Goal: Task Accomplishment & Management: Manage account settings

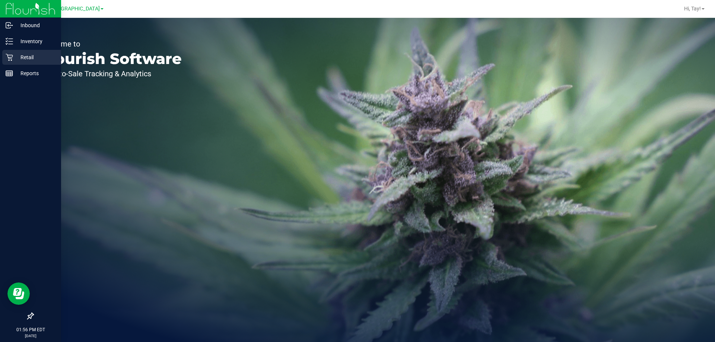
click at [24, 50] on div "Retail" at bounding box center [31, 57] width 59 height 15
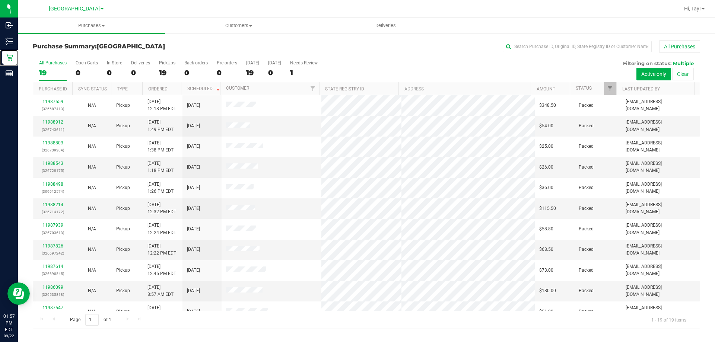
scroll to position [176, 0]
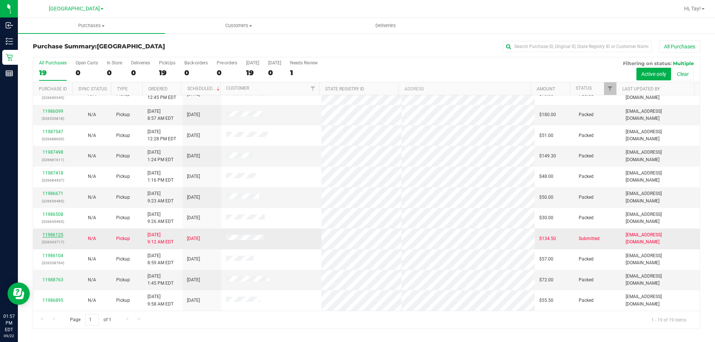
click at [51, 235] on link "11986125" at bounding box center [52, 234] width 21 height 5
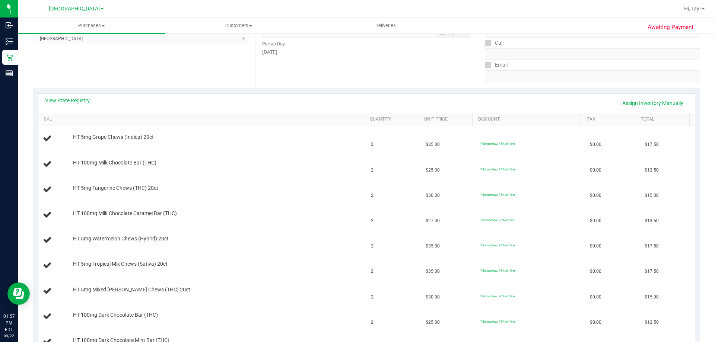
scroll to position [112, 0]
click at [64, 99] on link "View State Registry" at bounding box center [67, 101] width 45 height 7
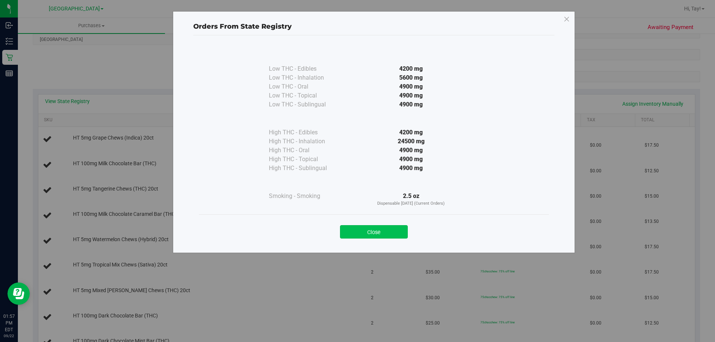
click at [389, 232] on button "Close" at bounding box center [374, 231] width 68 height 13
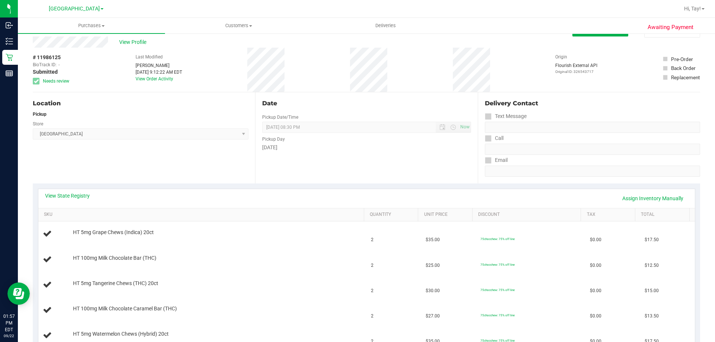
scroll to position [0, 0]
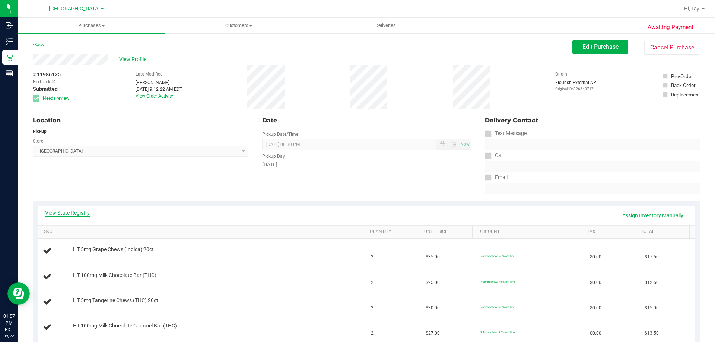
click at [79, 213] on link "View State Registry" at bounding box center [67, 212] width 45 height 7
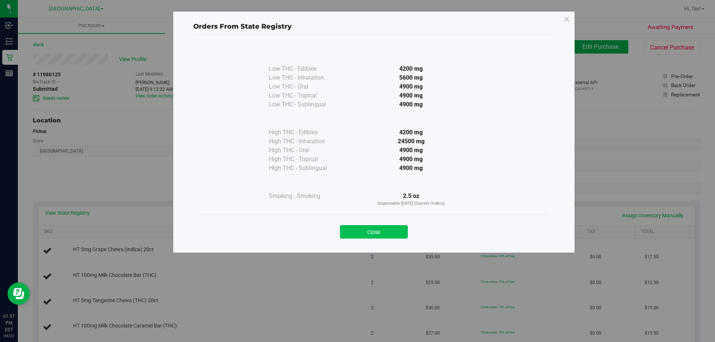
click at [398, 232] on button "Close" at bounding box center [374, 231] width 68 height 13
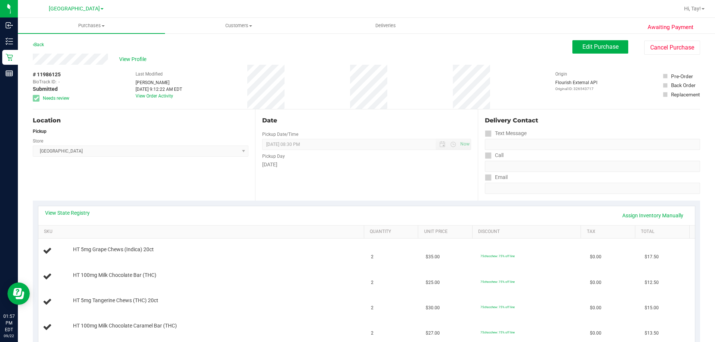
click at [130, 63] on div "View Profile" at bounding box center [302, 59] width 539 height 11
click at [135, 56] on span "View Profile" at bounding box center [134, 59] width 30 height 8
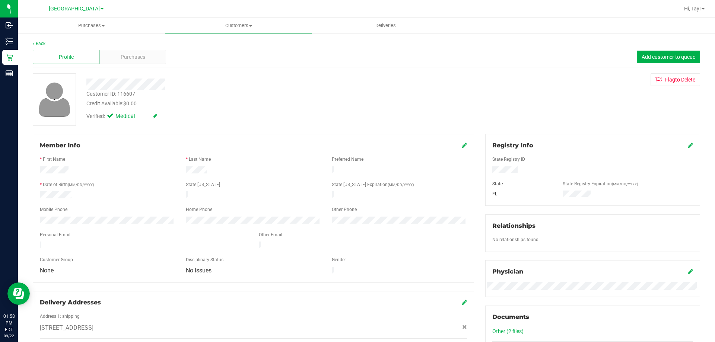
click at [406, 110] on div "Verified: Medical" at bounding box center [250, 116] width 339 height 16
click at [42, 44] on link "Back" at bounding box center [39, 43] width 13 height 5
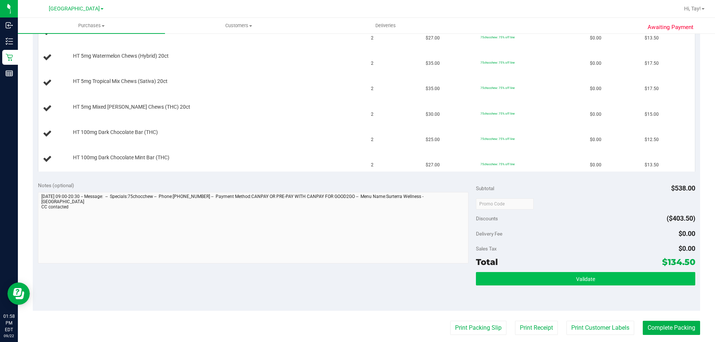
scroll to position [298, 0]
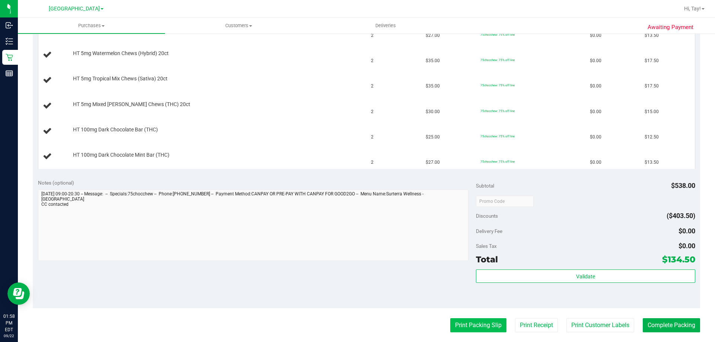
click at [491, 320] on button "Print Packing Slip" at bounding box center [478, 325] width 56 height 14
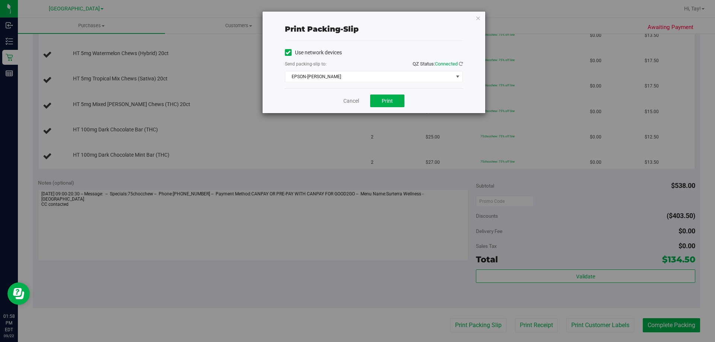
click at [392, 107] on div "Cancel Print" at bounding box center [374, 100] width 178 height 25
click at [391, 102] on span "Print" at bounding box center [386, 101] width 11 height 6
click at [354, 98] on link "Cancel" at bounding box center [351, 101] width 16 height 8
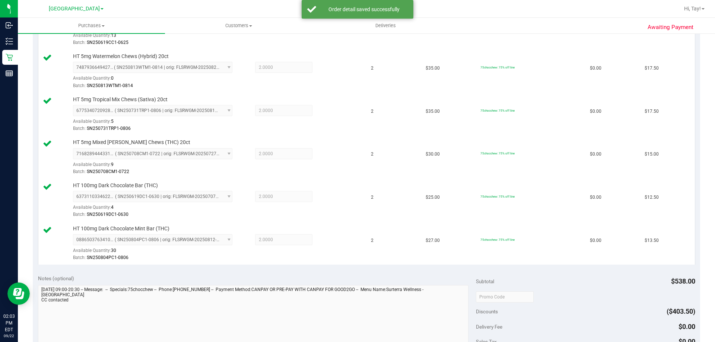
scroll to position [521, 0]
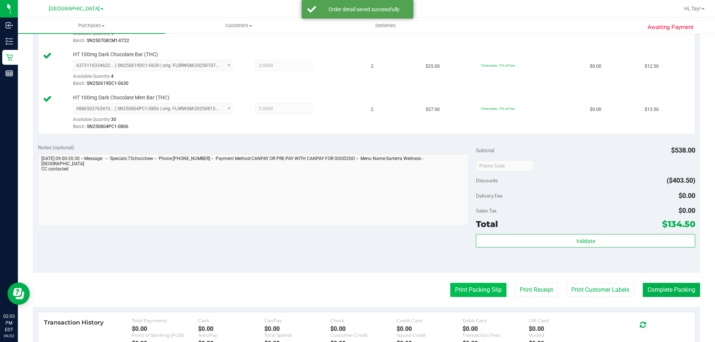
click at [484, 289] on button "Print Packing Slip" at bounding box center [478, 290] width 56 height 14
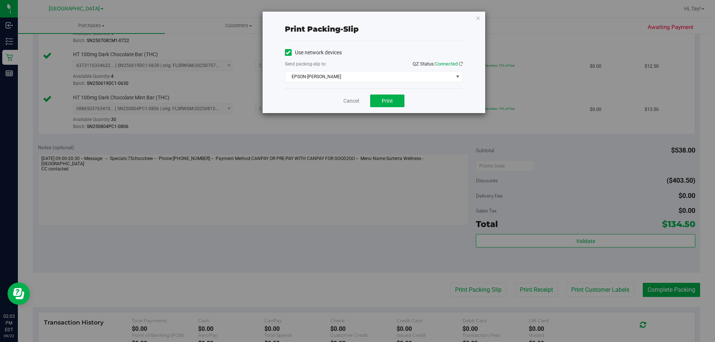
click at [409, 106] on div "Cancel Print" at bounding box center [374, 100] width 178 height 25
click at [396, 106] on button "Print" at bounding box center [387, 101] width 34 height 13
click at [477, 17] on icon "button" at bounding box center [477, 17] width 5 height 9
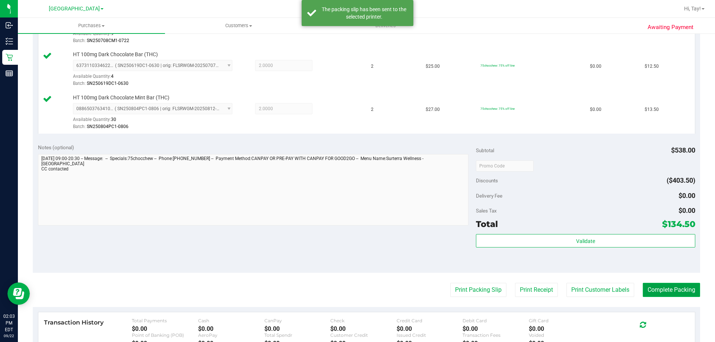
click at [673, 294] on button "Complete Packing" at bounding box center [670, 290] width 57 height 14
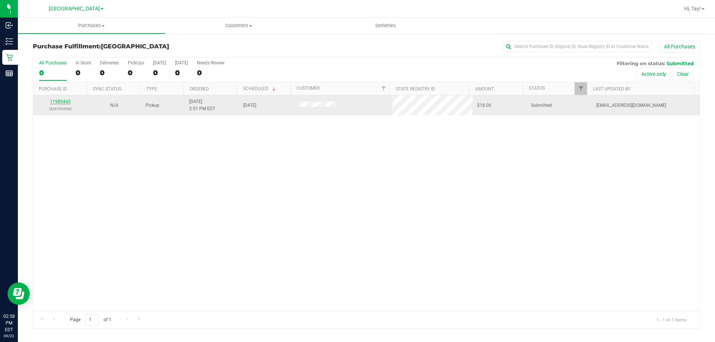
click at [64, 102] on link "11989445" at bounding box center [60, 101] width 21 height 5
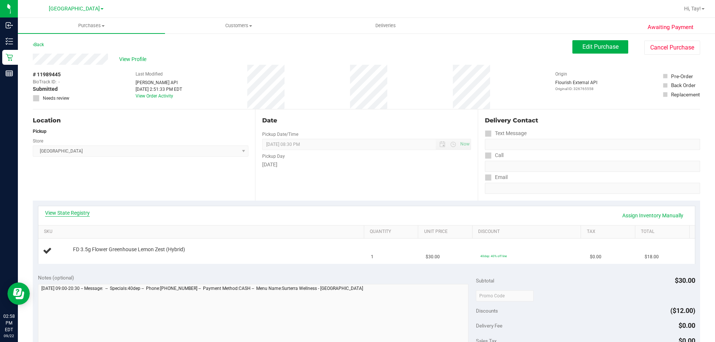
click at [86, 211] on link "View State Registry" at bounding box center [67, 212] width 45 height 7
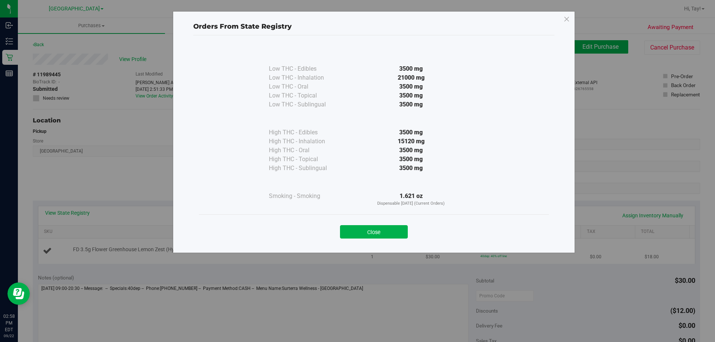
drag, startPoint x: 391, startPoint y: 235, endPoint x: 394, endPoint y: 240, distance: 5.7
click at [391, 236] on button "Close" at bounding box center [374, 231] width 68 height 13
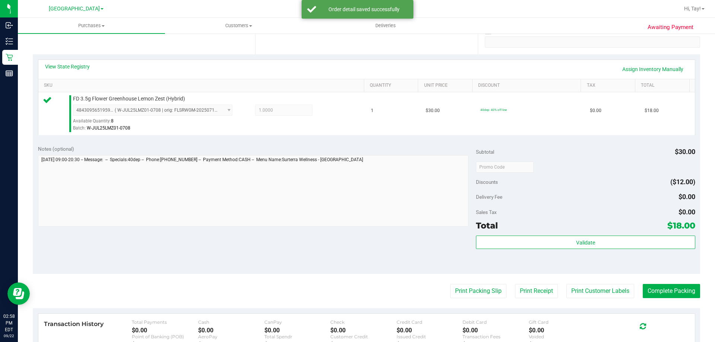
scroll to position [149, 0]
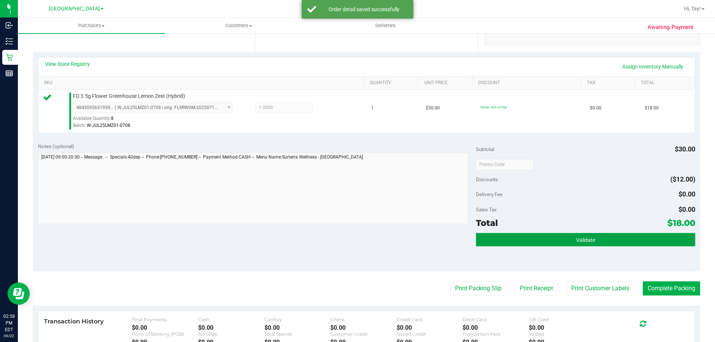
click at [562, 239] on button "Validate" at bounding box center [585, 239] width 219 height 13
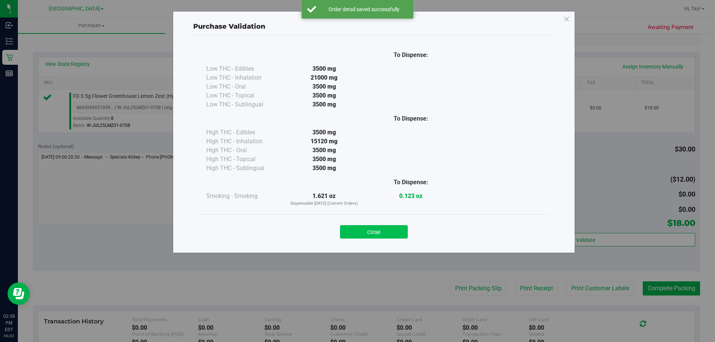
click at [393, 230] on button "Close" at bounding box center [374, 231] width 68 height 13
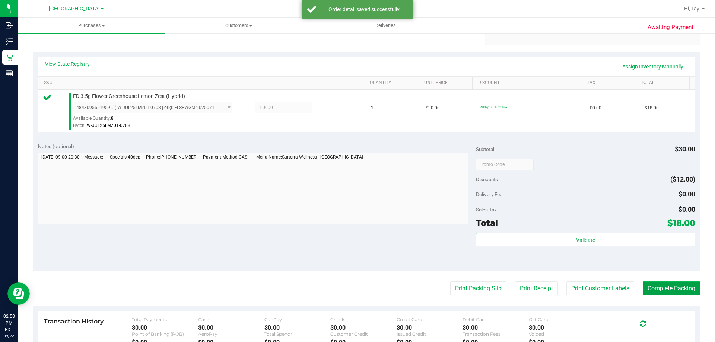
click at [688, 285] on button "Complete Packing" at bounding box center [670, 288] width 57 height 14
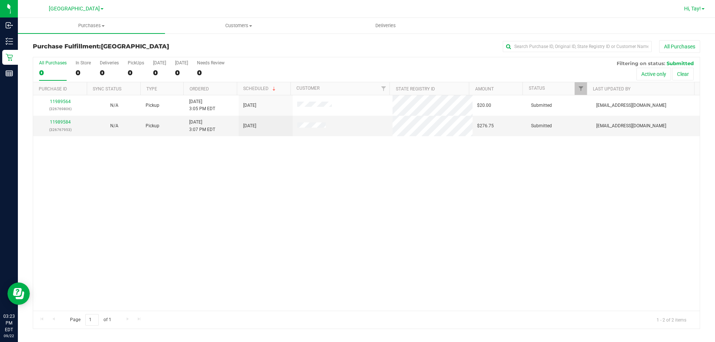
click at [696, 8] on span "Hi, Tay!" at bounding box center [692, 9] width 17 height 6
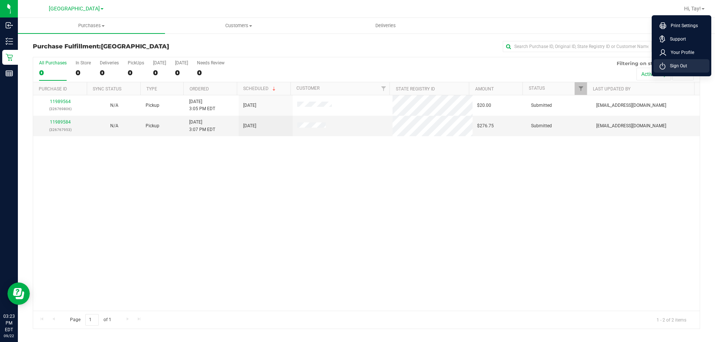
click at [691, 62] on li "Sign Out" at bounding box center [681, 65] width 56 height 13
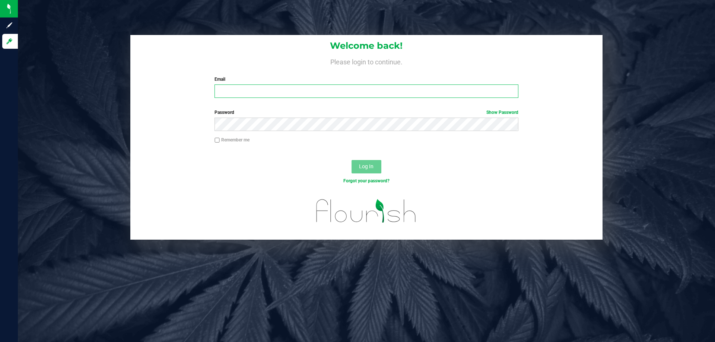
click at [331, 88] on input "Email" at bounding box center [365, 90] width 303 height 13
type input "[EMAIL_ADDRESS][DOMAIN_NAME]"
click at [351, 160] on button "Log In" at bounding box center [366, 166] width 30 height 13
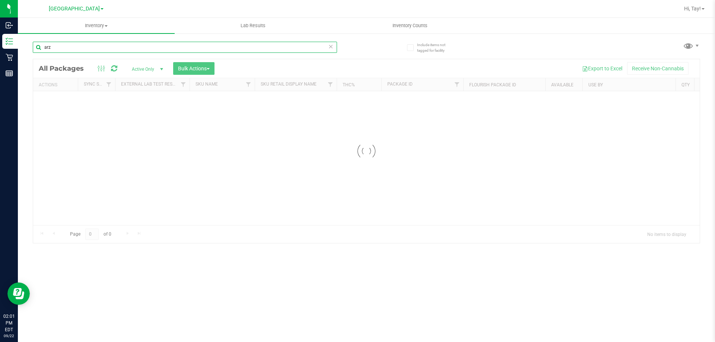
click at [174, 50] on input "arz" at bounding box center [185, 47] width 304 height 11
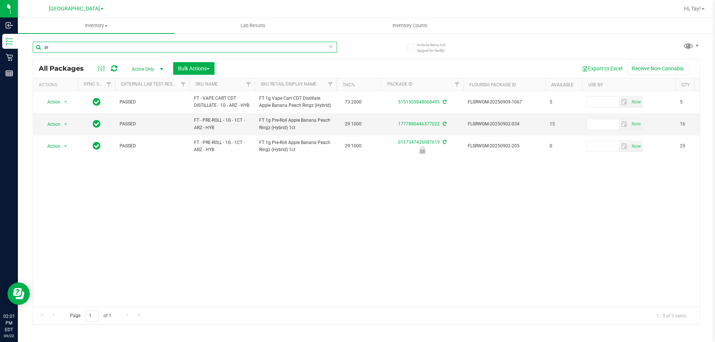
type input "a"
type input "2719"
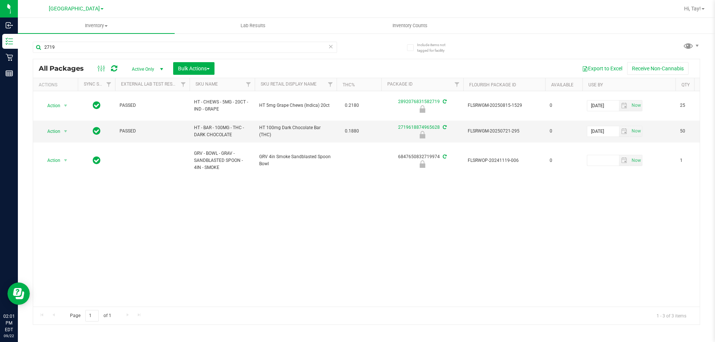
click at [54, 87] on div "Actions" at bounding box center [57, 84] width 36 height 5
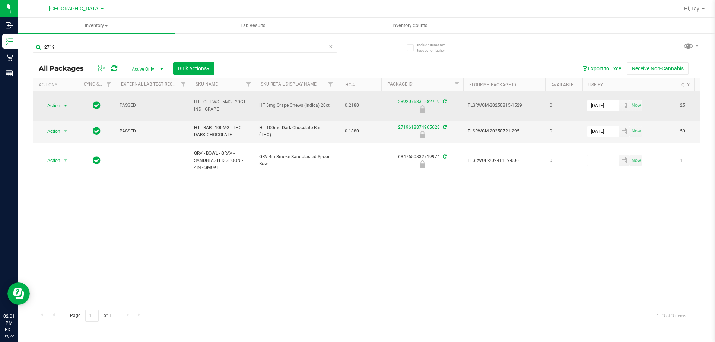
click at [60, 106] on span "Action" at bounding box center [51, 105] width 20 height 10
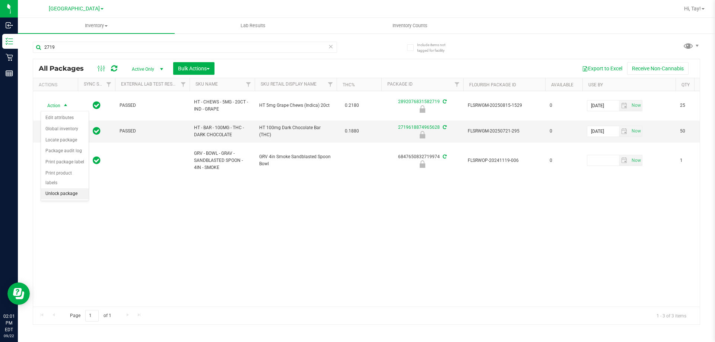
click at [75, 188] on li "Unlock package" at bounding box center [65, 193] width 48 height 11
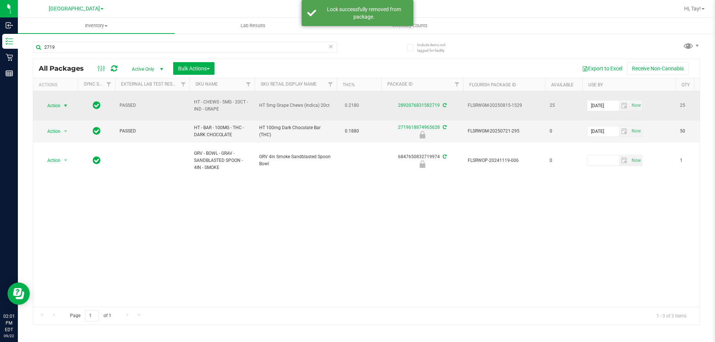
click at [60, 105] on span "Action" at bounding box center [51, 105] width 20 height 10
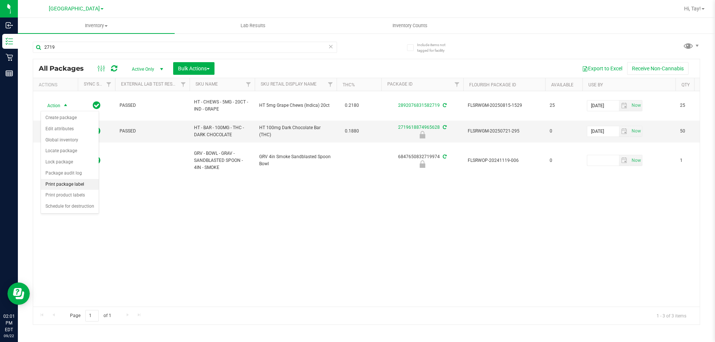
click at [68, 184] on li "Print package label" at bounding box center [70, 184] width 58 height 11
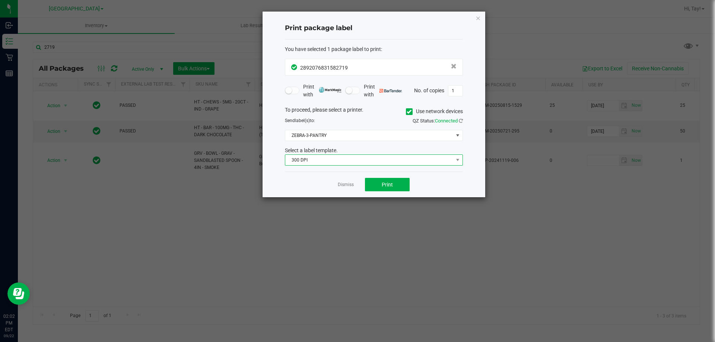
click at [342, 160] on span "300 DPI" at bounding box center [369, 160] width 168 height 10
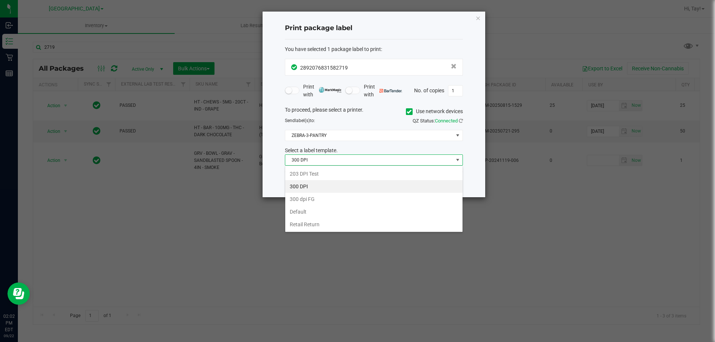
scroll to position [11, 178]
click at [346, 172] on li "203 DPI Test" at bounding box center [373, 173] width 177 height 13
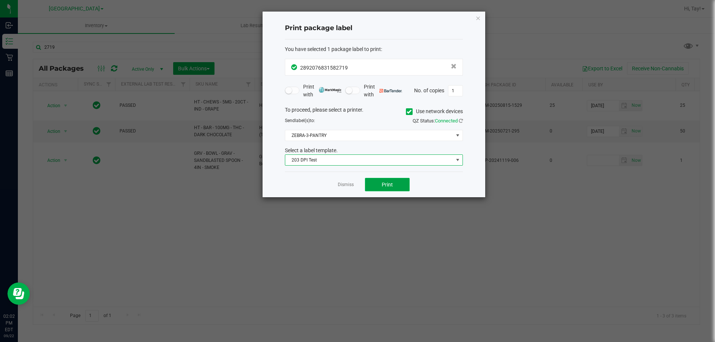
click at [365, 182] on button "Print" at bounding box center [387, 184] width 45 height 13
click at [394, 141] on span "ZEBRA-3-PANTRY" at bounding box center [374, 135] width 178 height 11
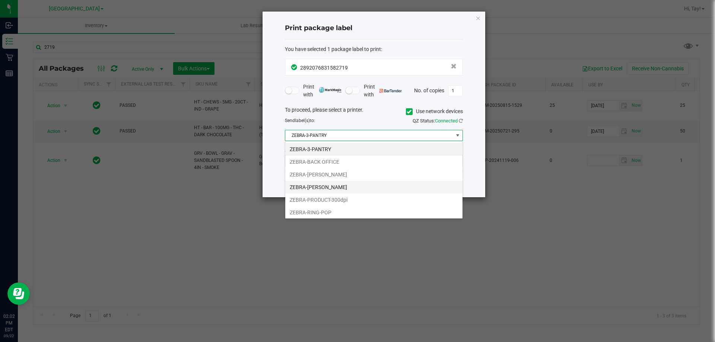
click at [364, 188] on li "ZEBRA-[PERSON_NAME]" at bounding box center [373, 187] width 177 height 13
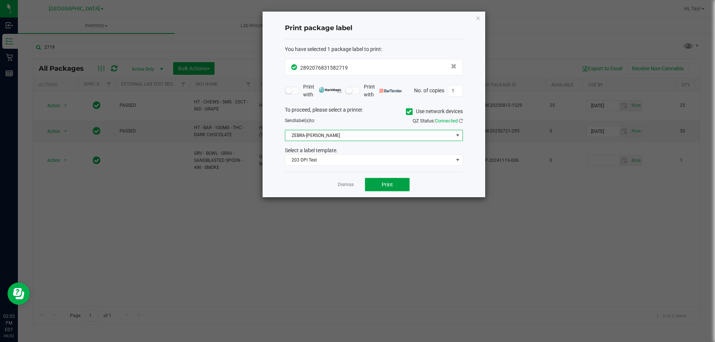
click at [396, 185] on button "Print" at bounding box center [387, 184] width 45 height 13
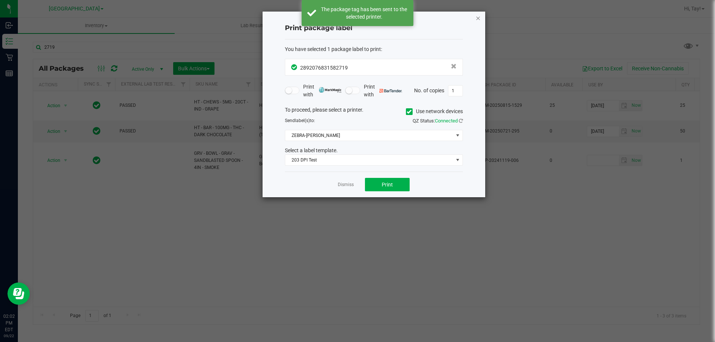
click at [478, 20] on icon "button" at bounding box center [477, 17] width 5 height 9
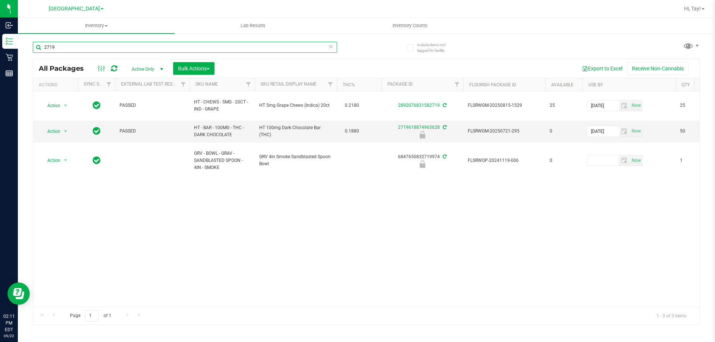
click at [139, 52] on input "2719" at bounding box center [185, 47] width 304 height 11
type input "2"
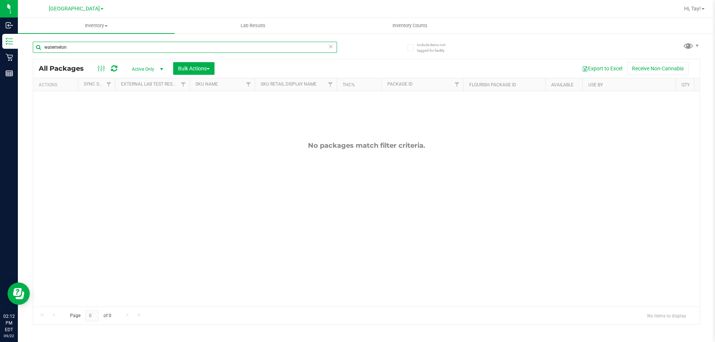
click at [53, 48] on input "watemelon" at bounding box center [185, 47] width 304 height 11
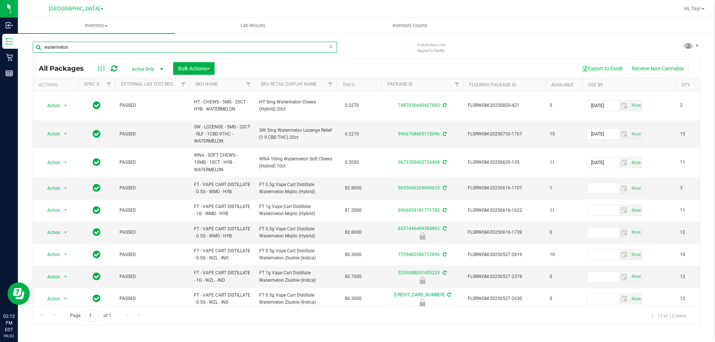
type input "watermelon"
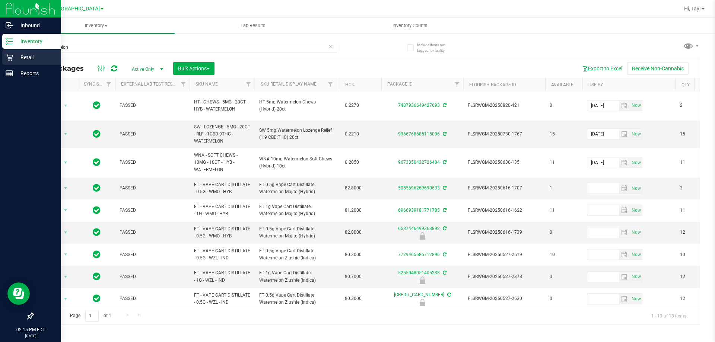
click at [11, 53] on div "Retail" at bounding box center [31, 57] width 59 height 15
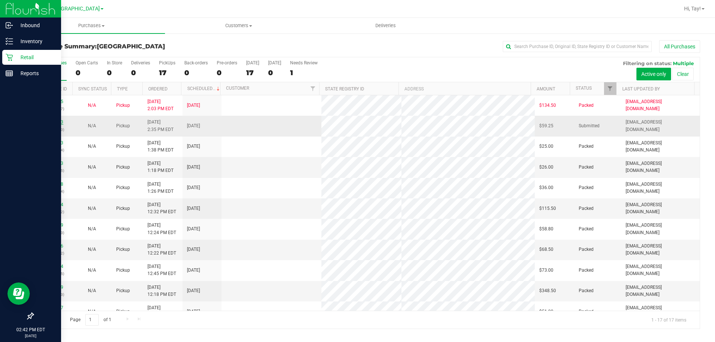
click at [59, 122] on link "11989333" at bounding box center [52, 121] width 21 height 5
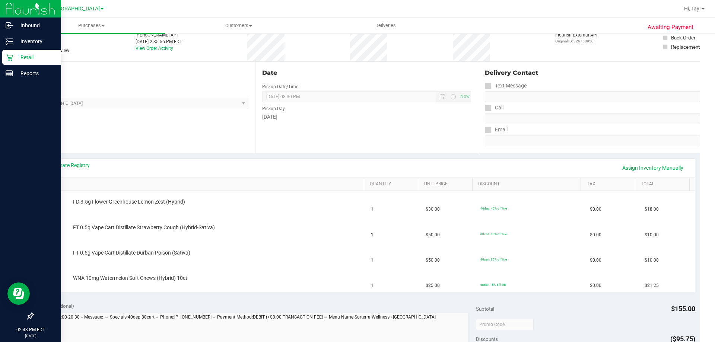
scroll to position [74, 0]
